Goal: Transaction & Acquisition: Book appointment/travel/reservation

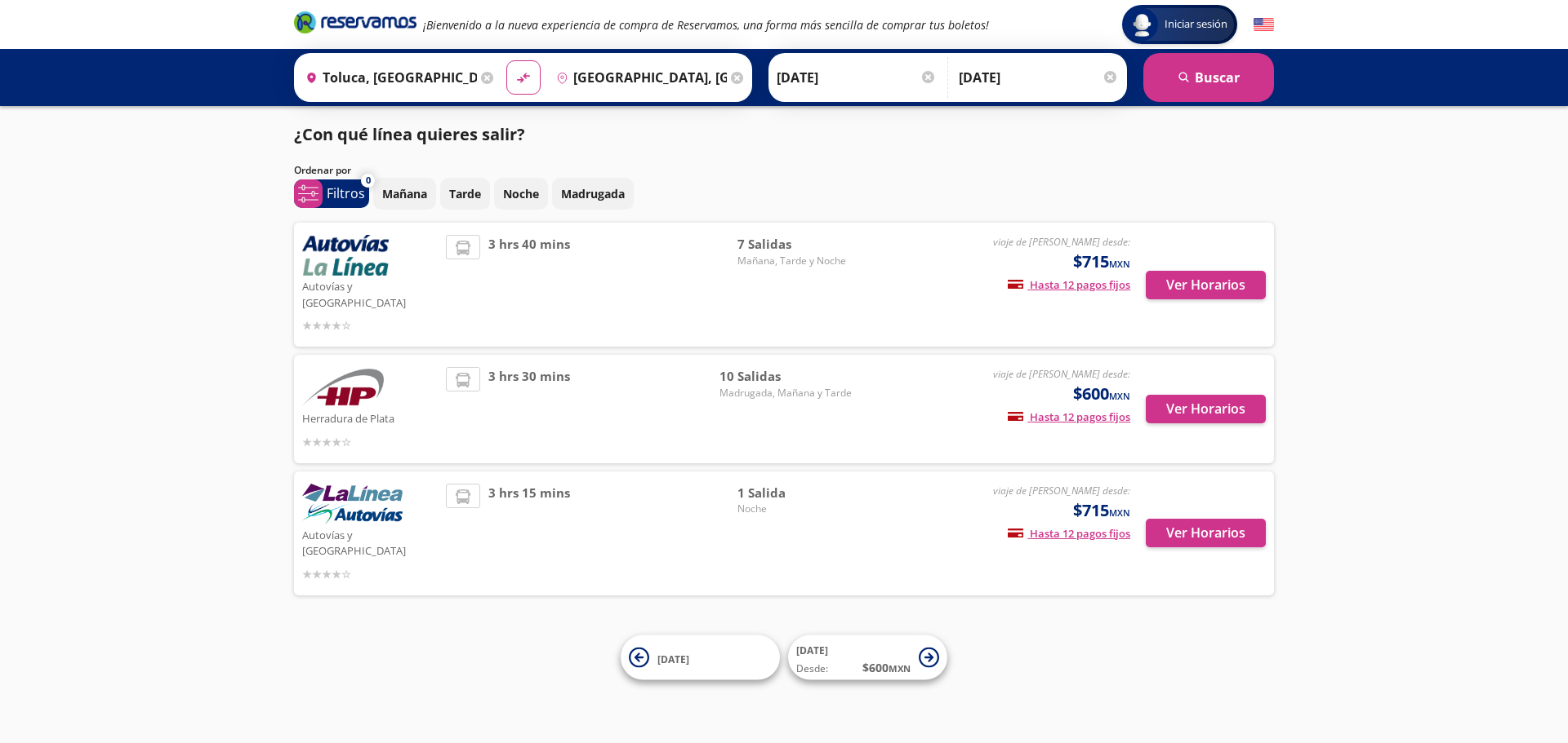
click at [767, 249] on span "7 Salidas" at bounding box center [795, 244] width 114 height 19
click at [531, 194] on p "Noche" at bounding box center [521, 194] width 36 height 17
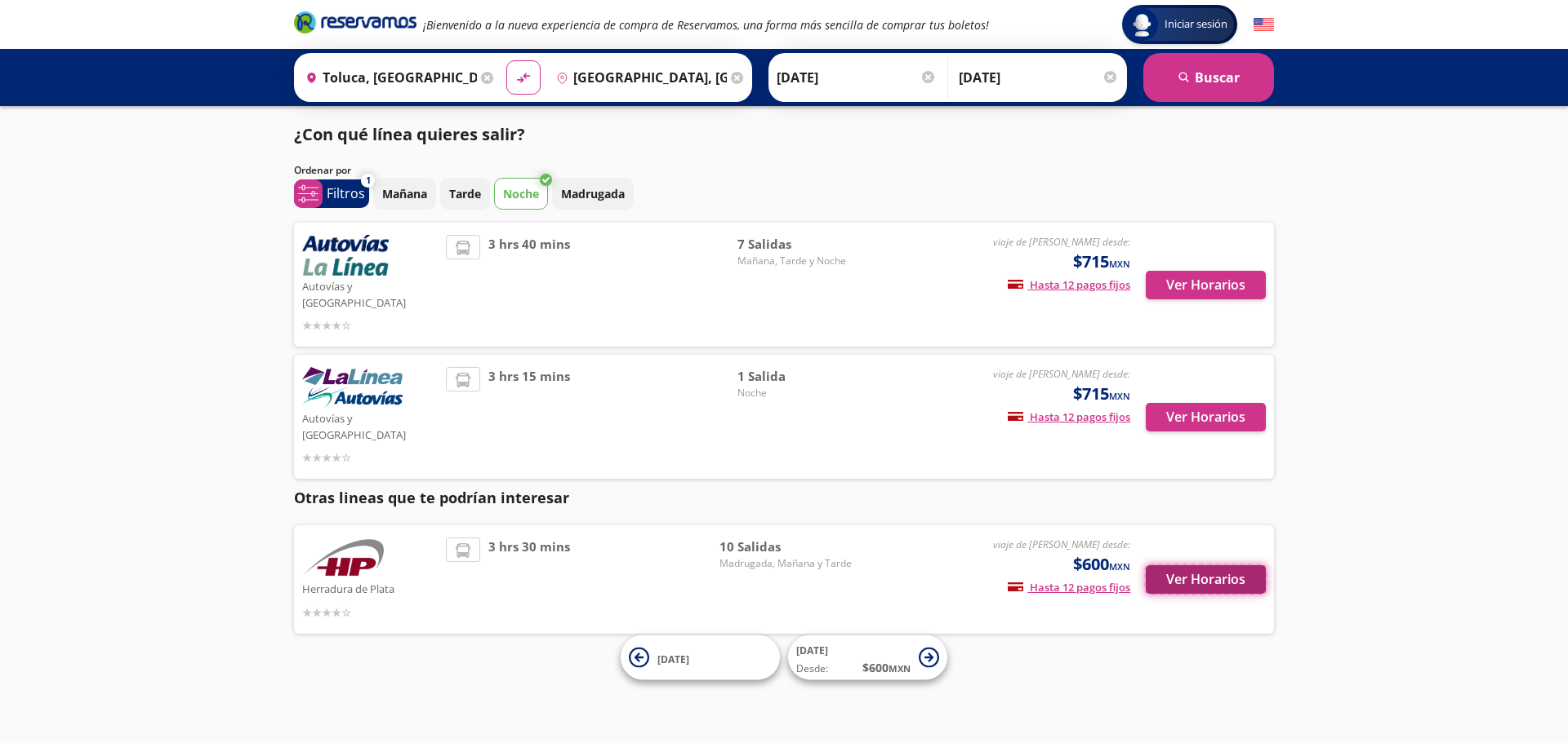
click at [1217, 565] on button "Ver Horarios" at bounding box center [1205, 579] width 120 height 29
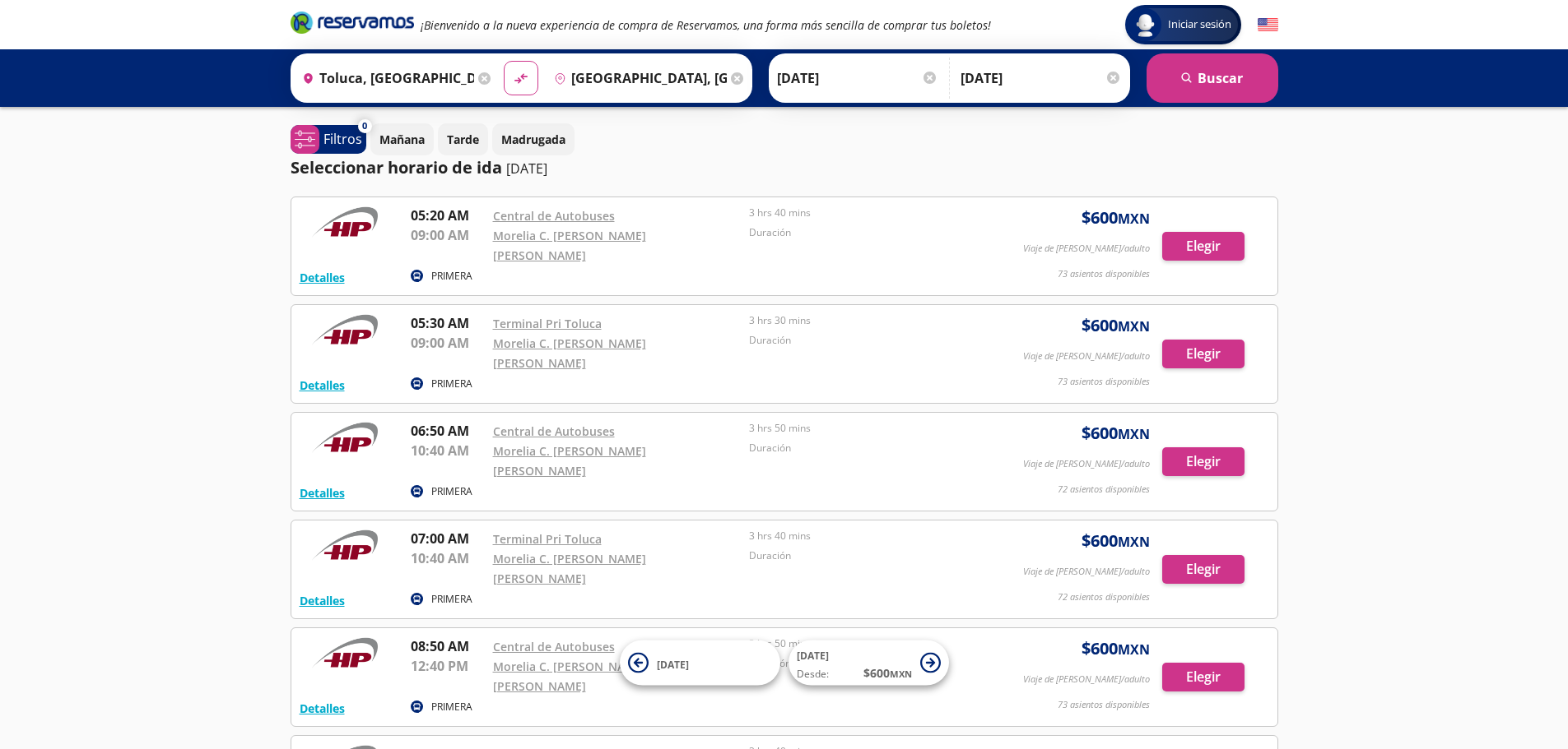
click at [409, 123] on div "Iniciar sesión Iniciar sesión ¡Bienvenido a la nueva experiencia de compra de R…" at bounding box center [784, 710] width 1568 height 1420
click at [411, 130] on button "Mañana" at bounding box center [402, 139] width 63 height 32
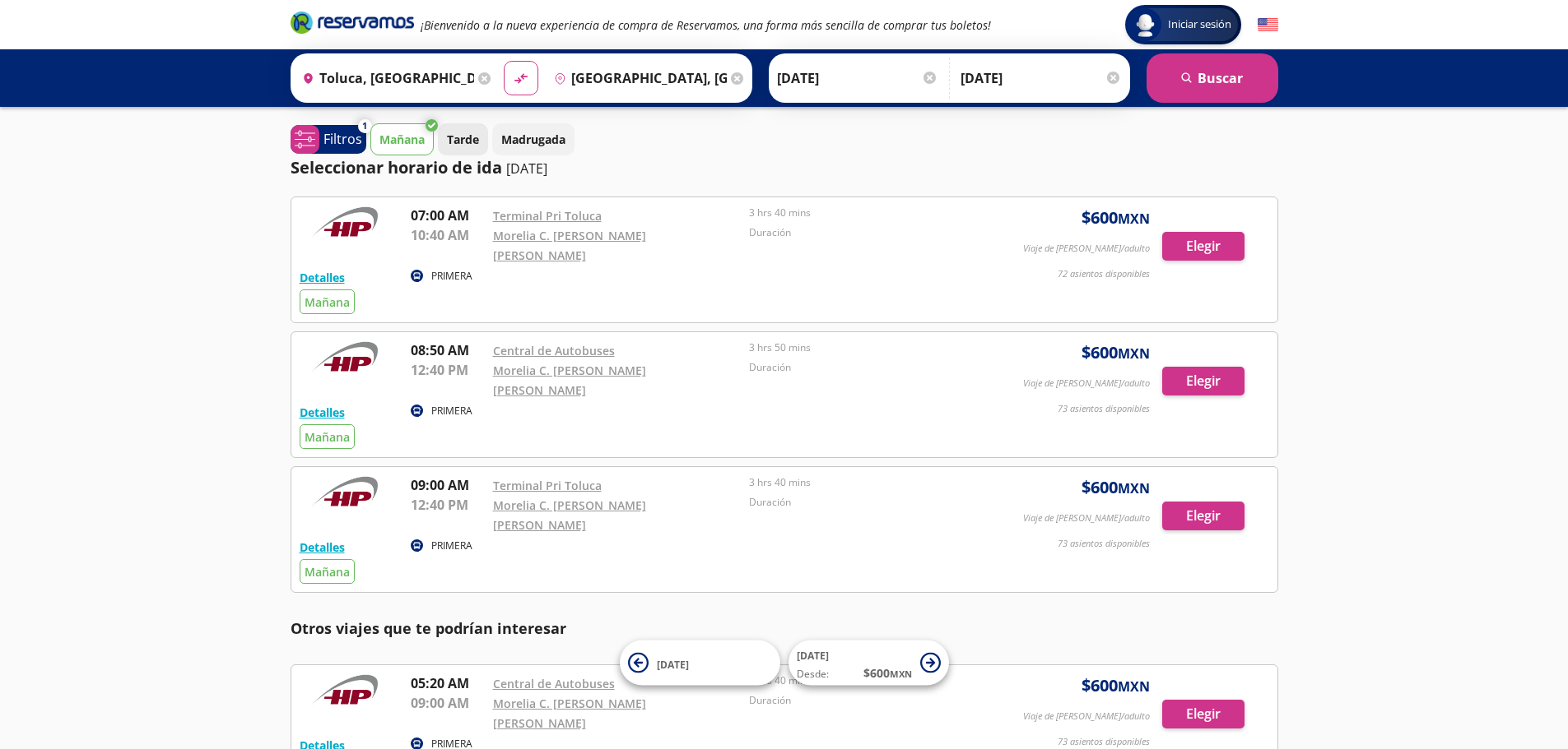
click at [453, 130] on button "Tarde" at bounding box center [463, 139] width 50 height 32
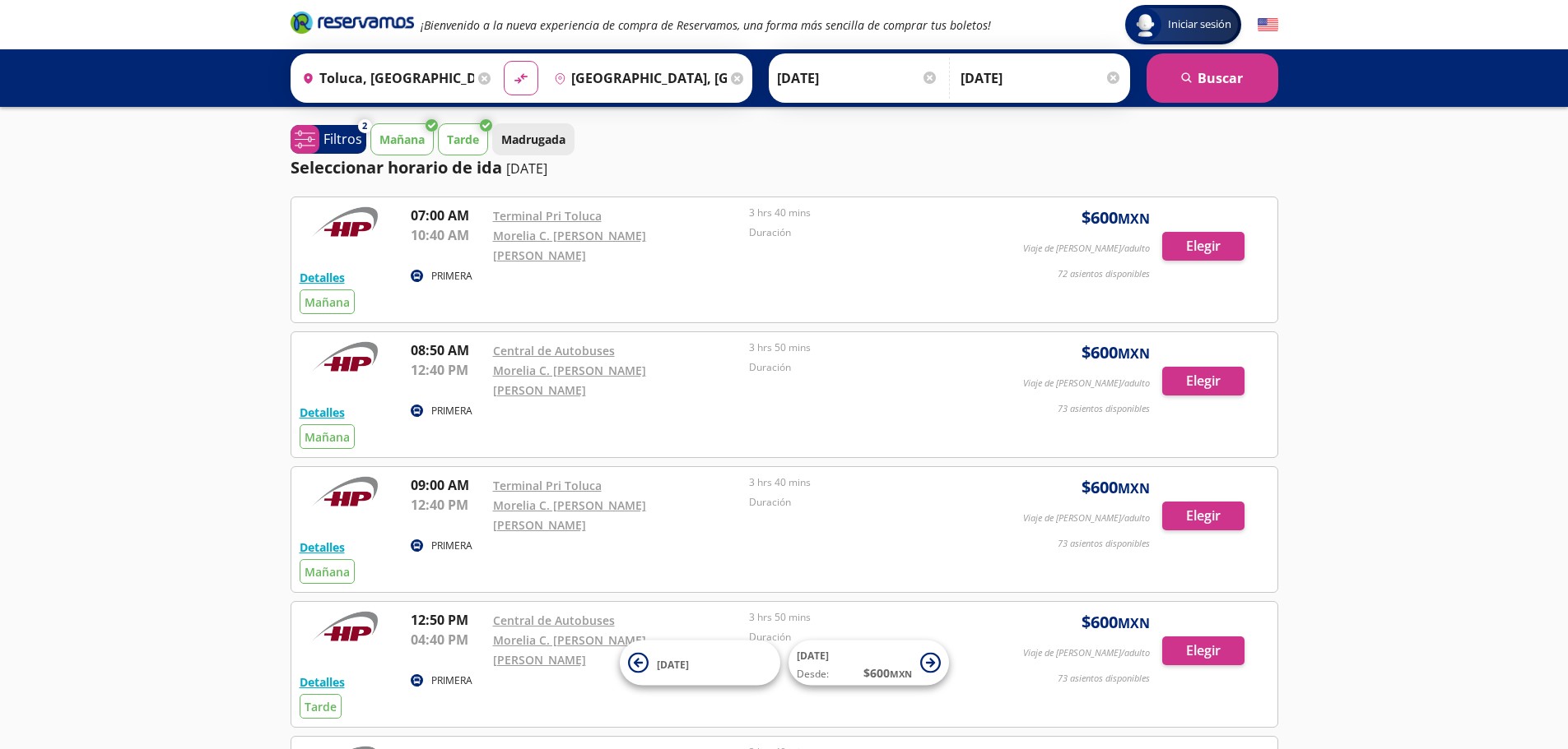
click at [535, 136] on p "Madrugada" at bounding box center [533, 139] width 64 height 18
